Goal: Task Accomplishment & Management: Complete application form

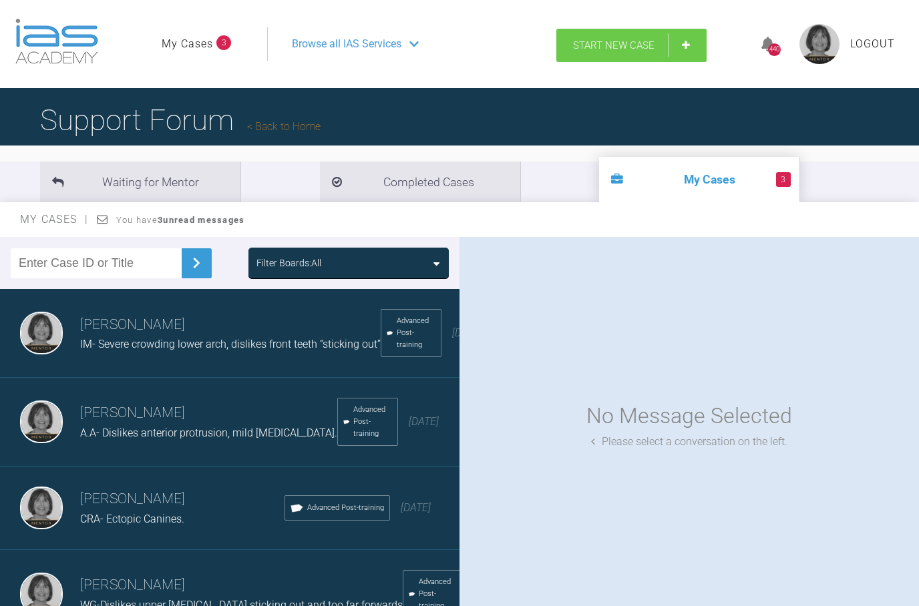
click at [689, 45] on link "Start New Case" at bounding box center [631, 45] width 150 height 33
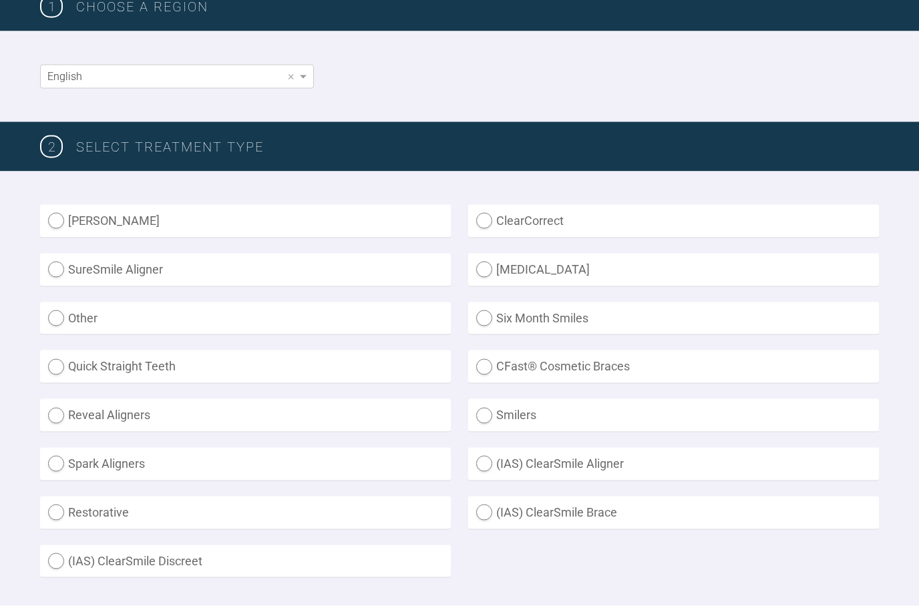
scroll to position [226, 0]
click at [56, 316] on label "Other" at bounding box center [245, 318] width 411 height 33
radio input "true"
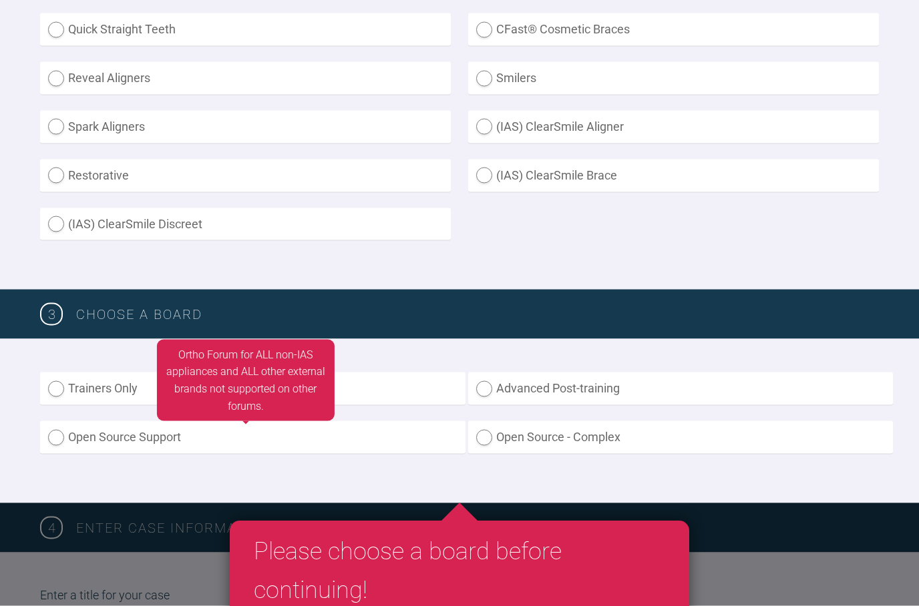
scroll to position [563, 0]
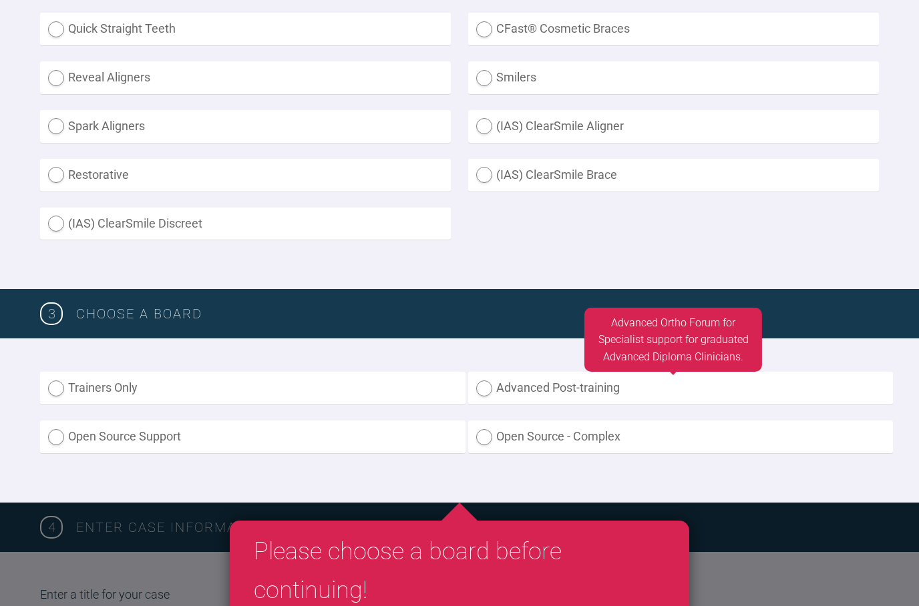
click at [481, 387] on label "Advanced Post-training" at bounding box center [680, 388] width 425 height 33
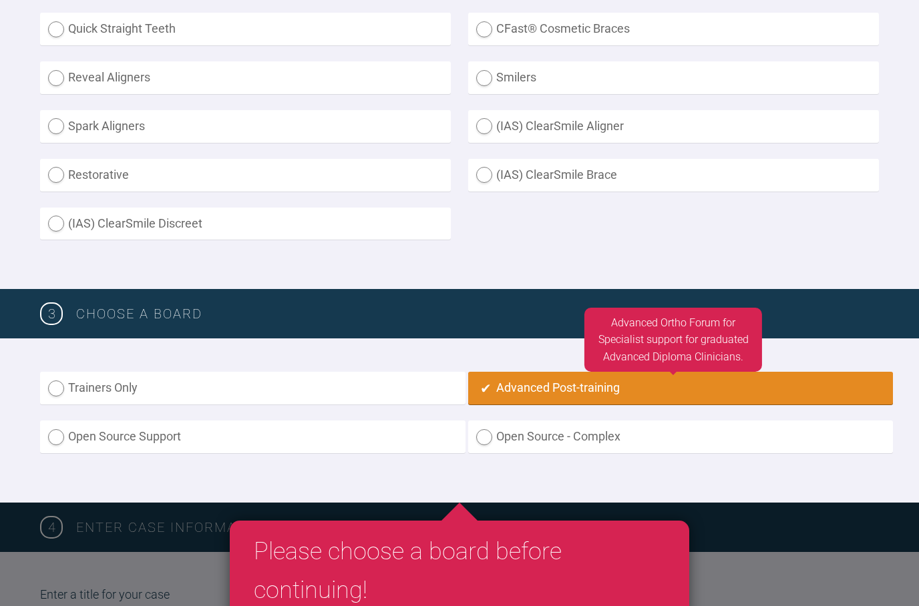
radio input "true"
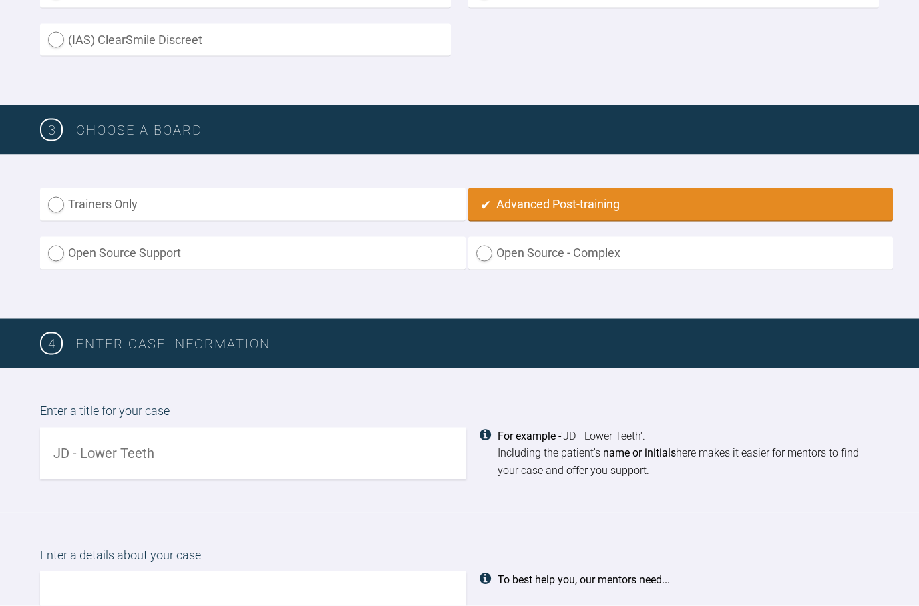
scroll to position [747, 0]
click at [57, 440] on input "text" at bounding box center [253, 452] width 426 height 51
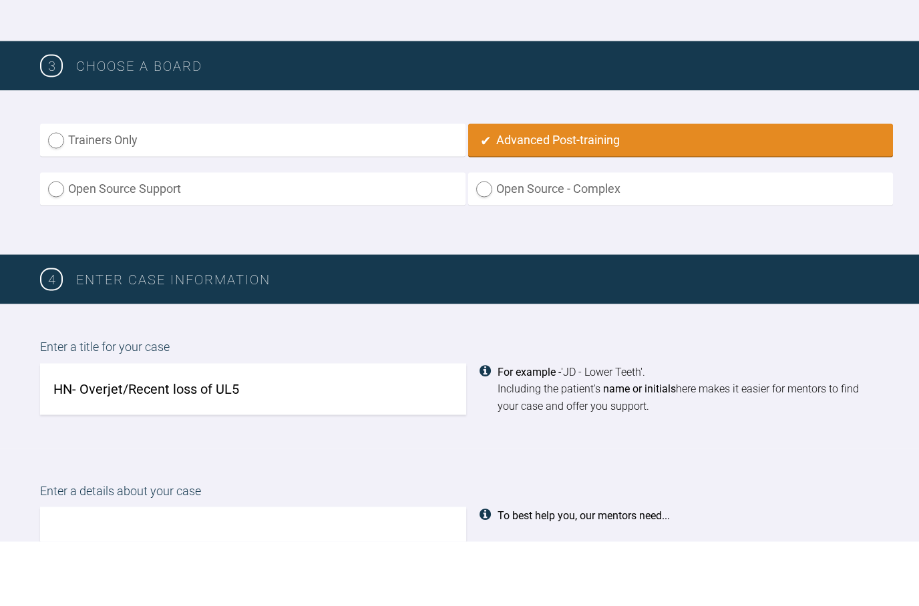
type input "HN- Overjet/Recent loss of UL5"
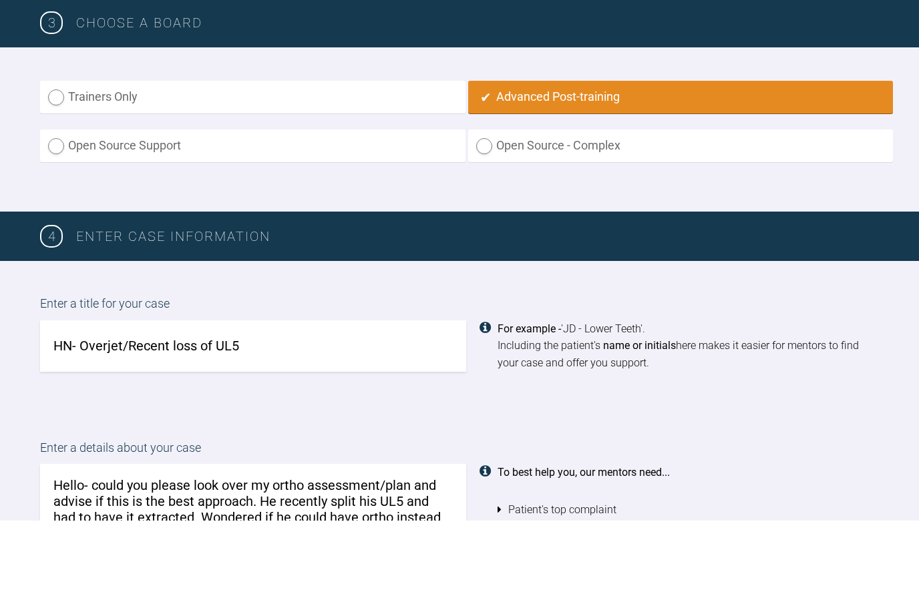
scroll to position [769, 0]
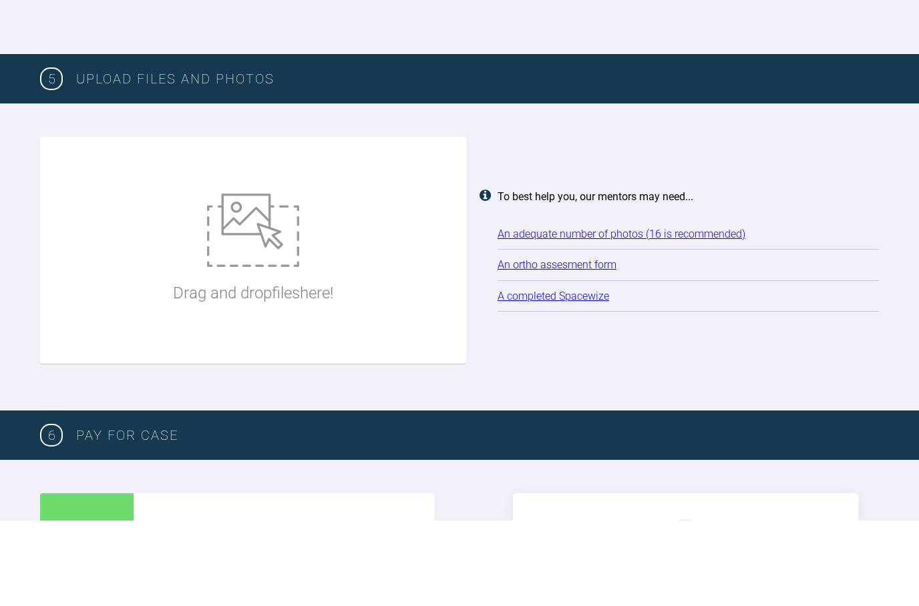
scroll to position [1625, 0]
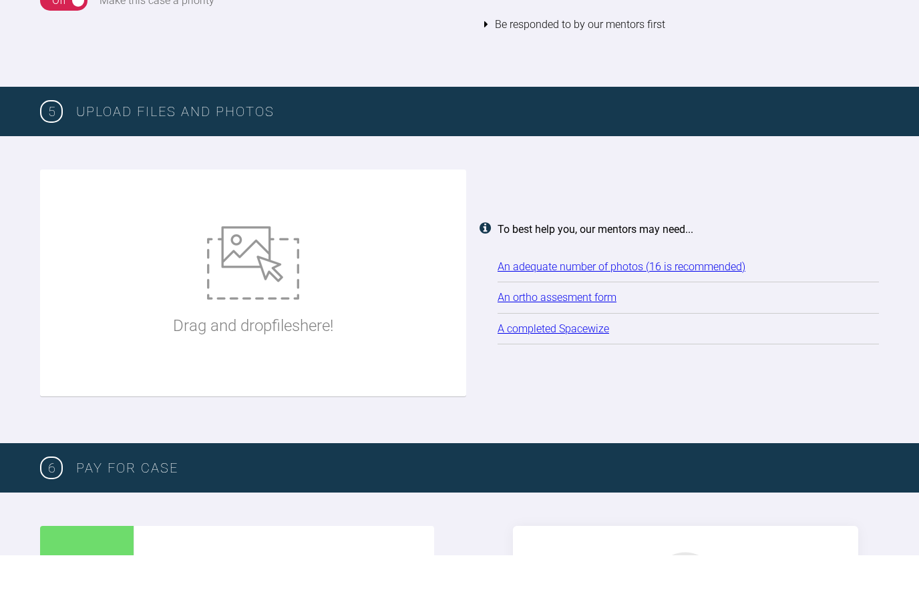
type textarea "Hello- could you please look over my ortho assessment/plan and advise if this i…"
click at [220, 277] on img at bounding box center [253, 313] width 92 height 73
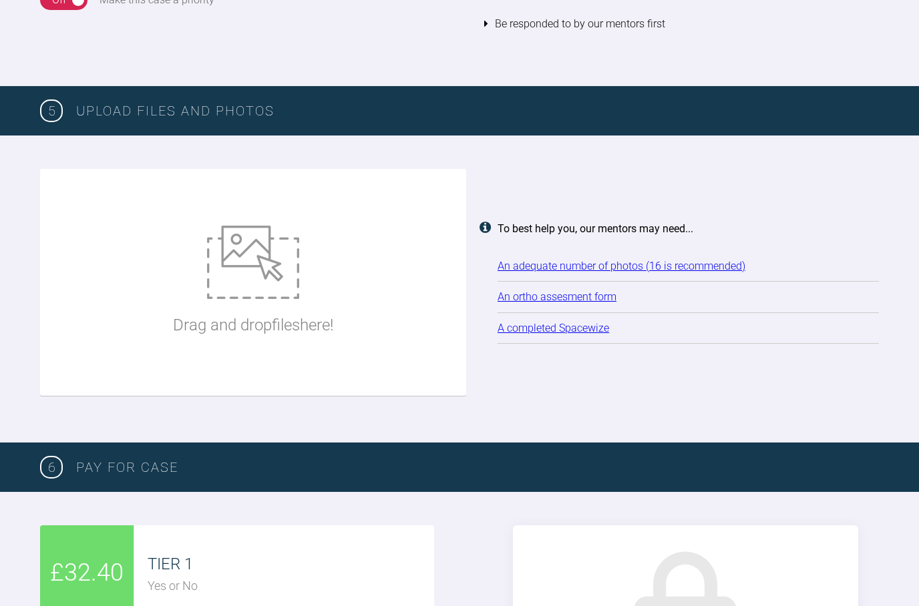
type input "C:\fakepath\Ortho Assess [PERSON_NAME]. N.docx"
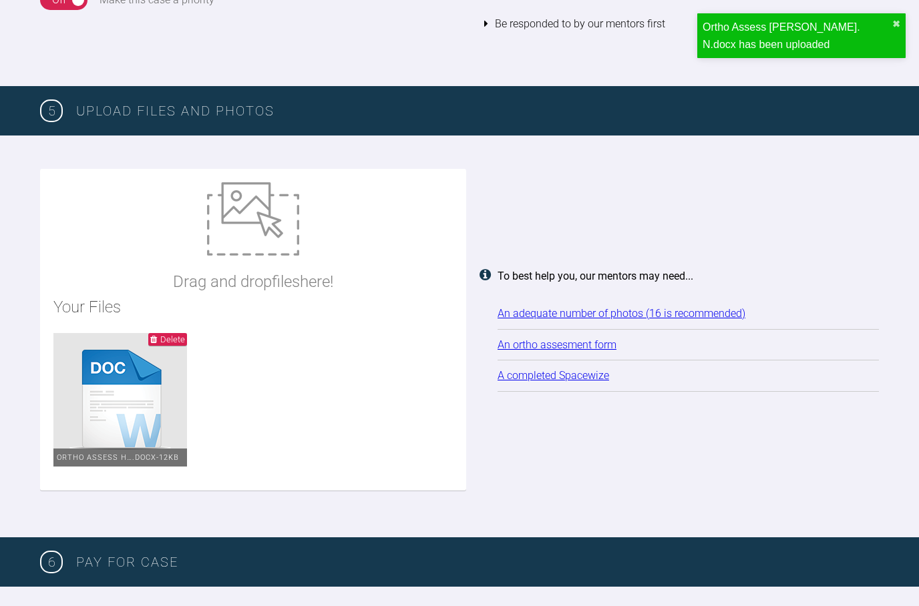
click at [276, 212] on img at bounding box center [253, 218] width 92 height 73
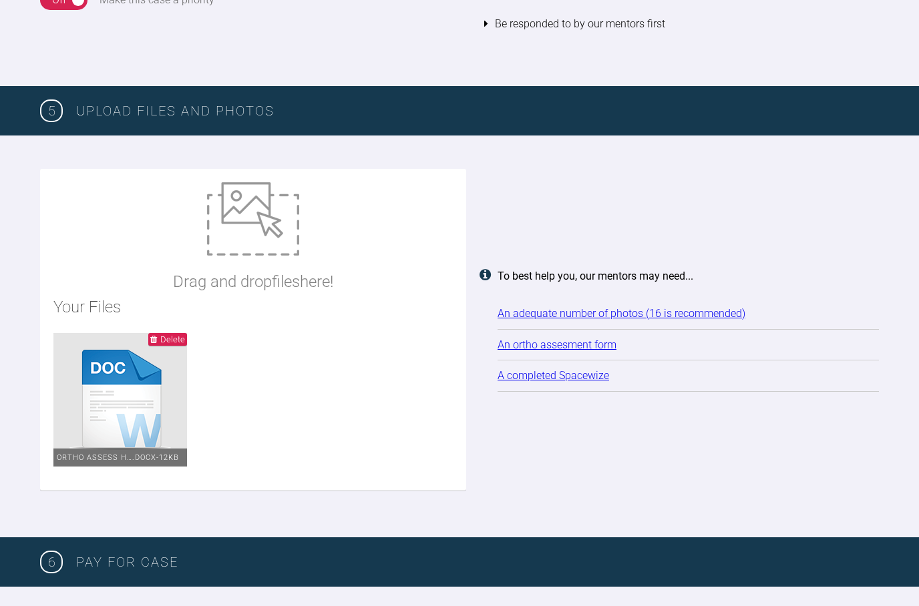
type input "C:\fakepath\_DSC0001.jpeg"
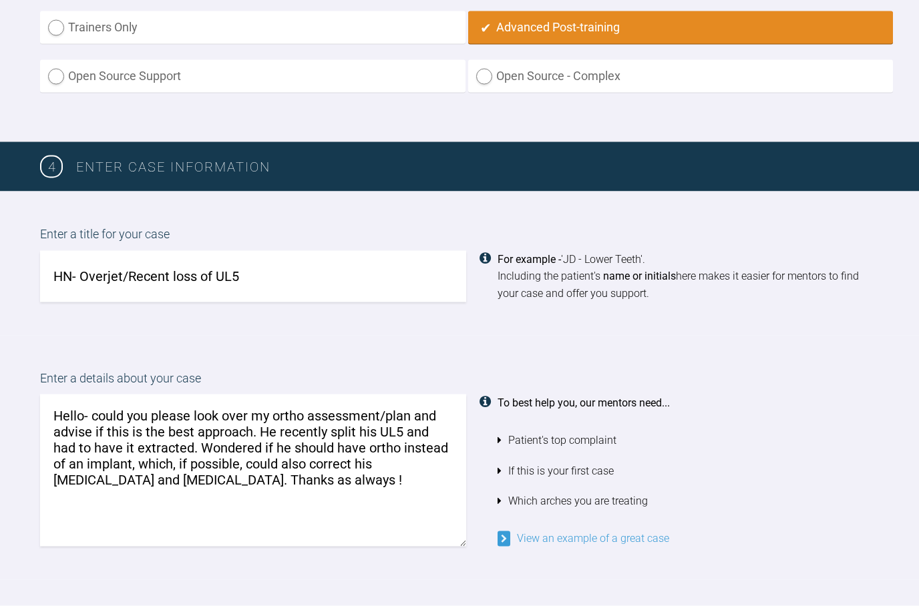
scroll to position [932, 0]
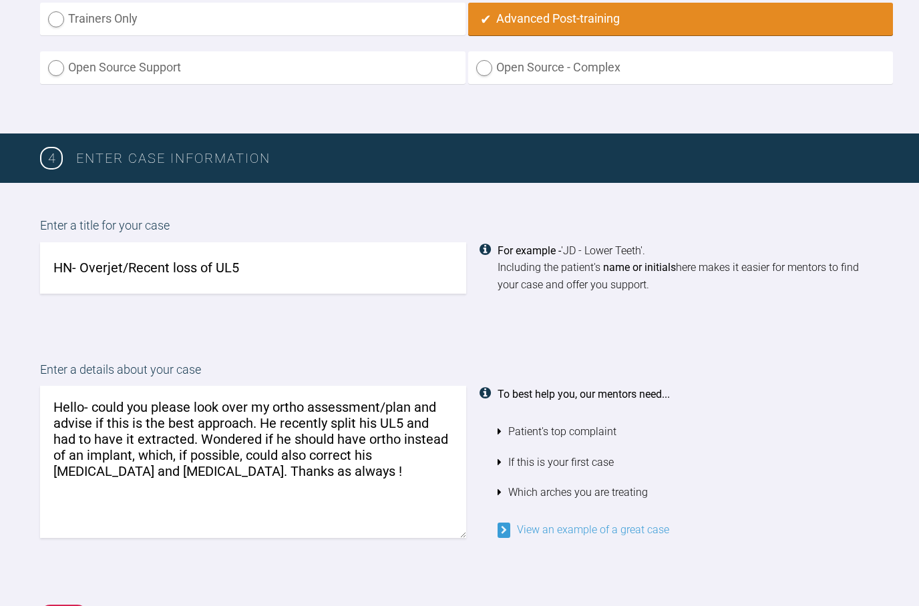
click at [107, 463] on textarea "Hello- could you please look over my ortho assessment/plan and advise if this i…" at bounding box center [253, 462] width 426 height 152
click at [146, 459] on textarea "Hello- could you please look over my ortho assessment/plan and advise if this i…" at bounding box center [253, 462] width 426 height 152
click at [387, 466] on textarea "Hello- could you please look over my ortho assessment/plan and advise if this i…" at bounding box center [253, 462] width 426 height 152
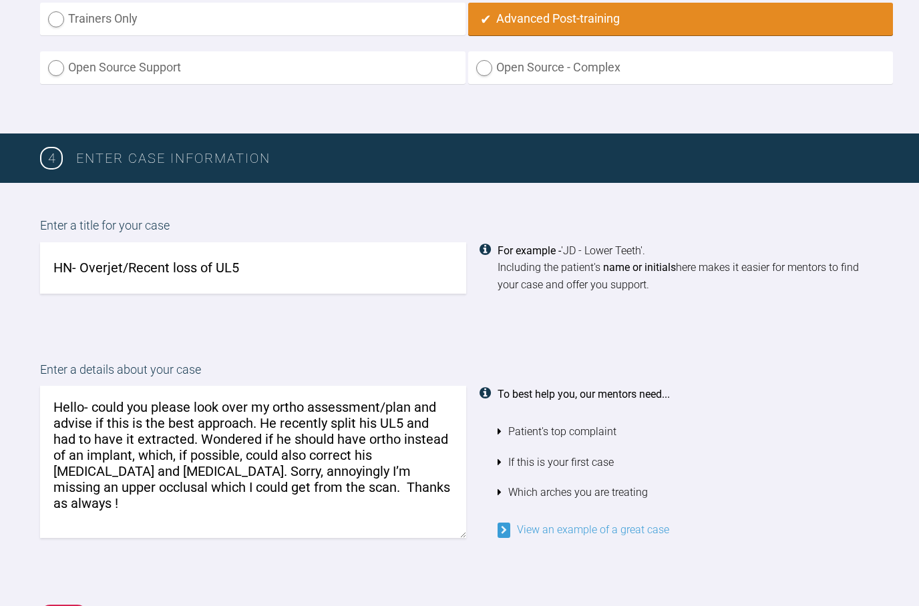
click at [144, 464] on textarea "Hello- could you please look over my ortho assessment/plan and advise if this i…" at bounding box center [253, 462] width 426 height 152
click at [238, 478] on textarea "Hello- could you please look over my ortho assessment/plan and advise if this i…" at bounding box center [253, 462] width 426 height 152
click at [134, 474] on textarea "Hello- could you please look over my ortho assessment/plan and advise if this i…" at bounding box center [253, 462] width 426 height 152
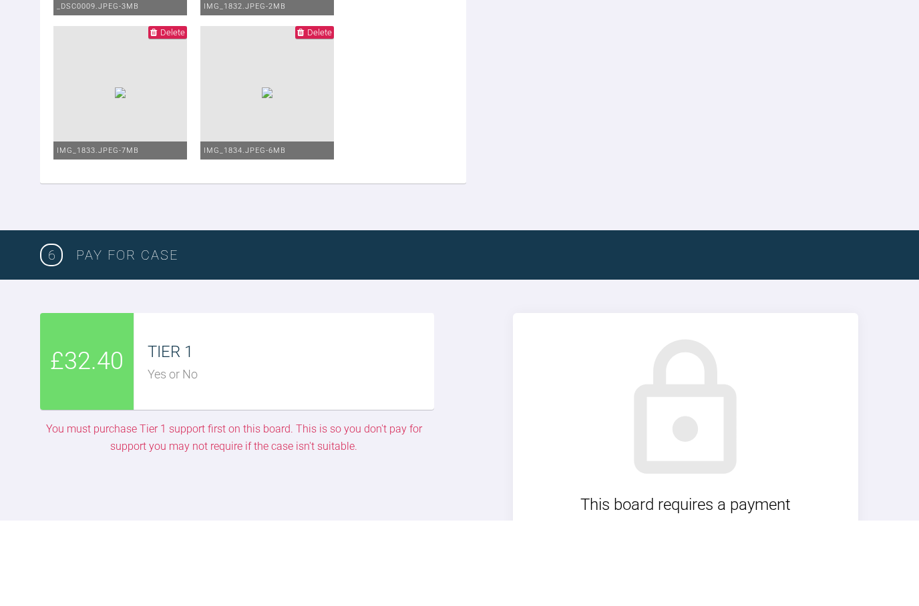
scroll to position [2624, 0]
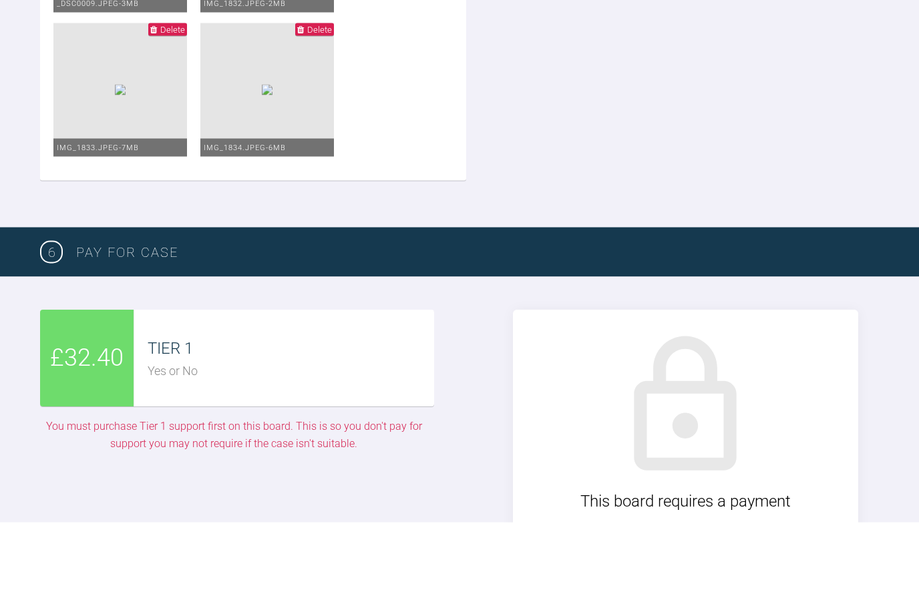
type textarea "Hello- could you please look over my ortho assessment/plan and advise if this i…"
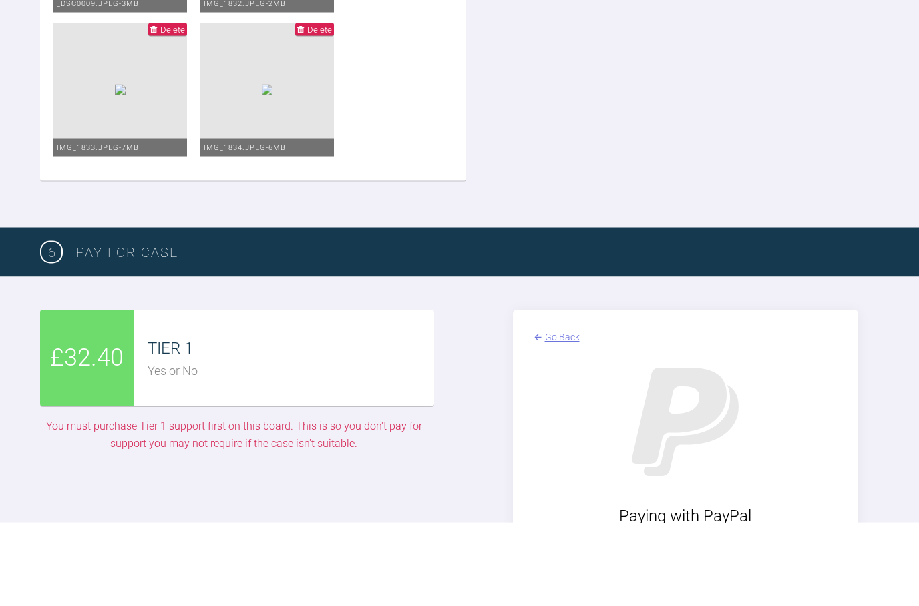
scroll to position [2708, 0]
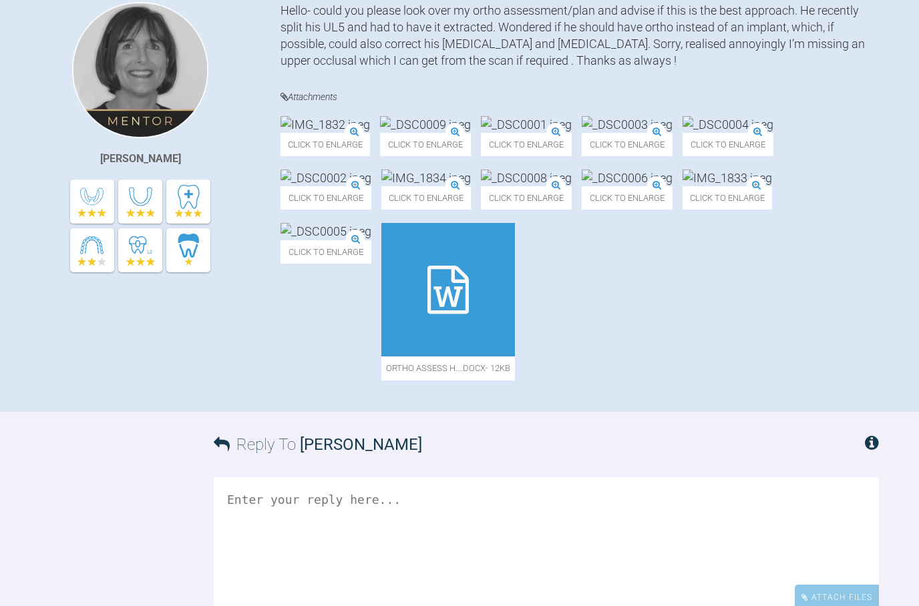
scroll to position [368, 0]
